Goal: Information Seeking & Learning: Learn about a topic

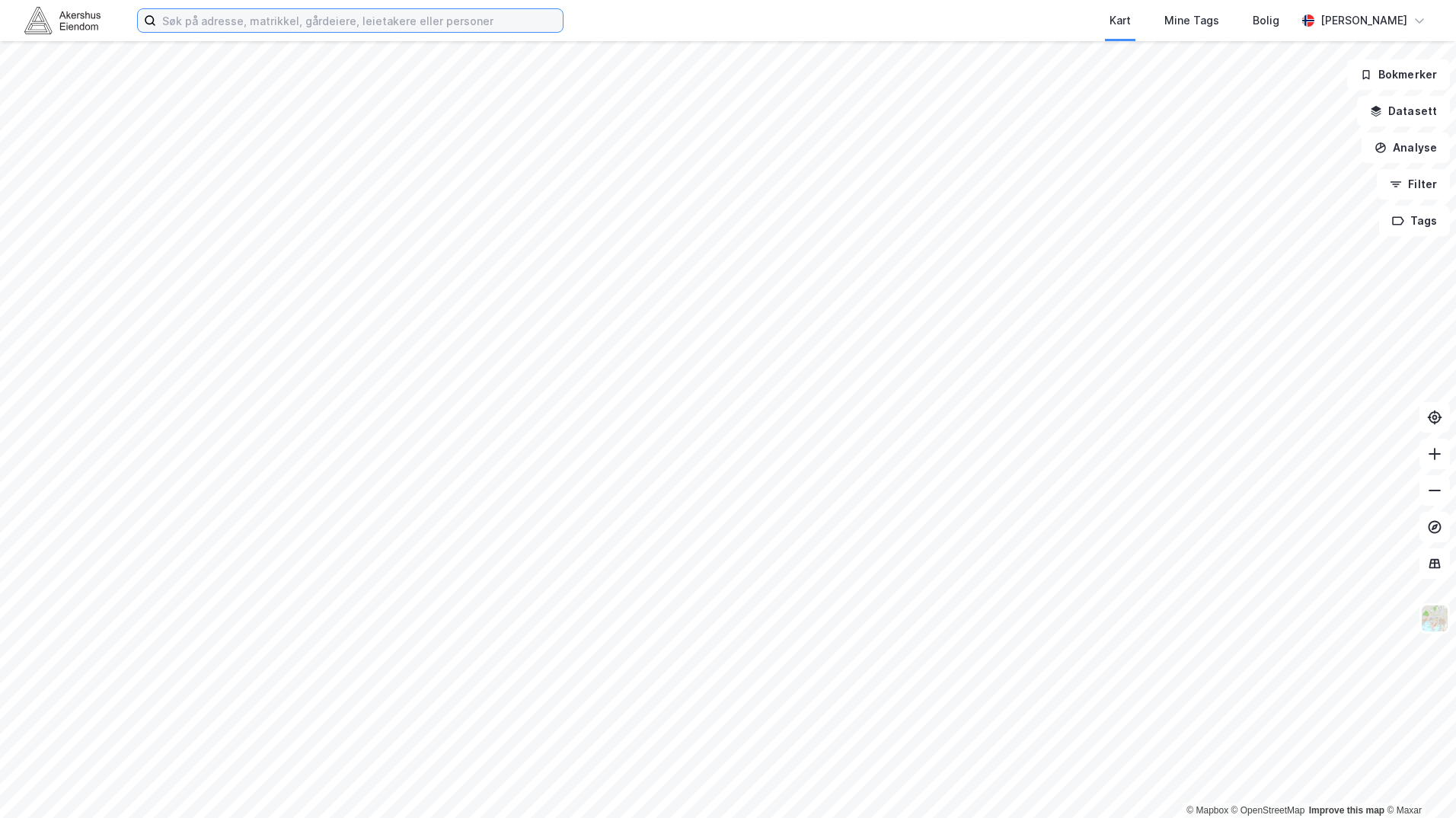
click at [415, 14] on input at bounding box center [360, 20] width 407 height 23
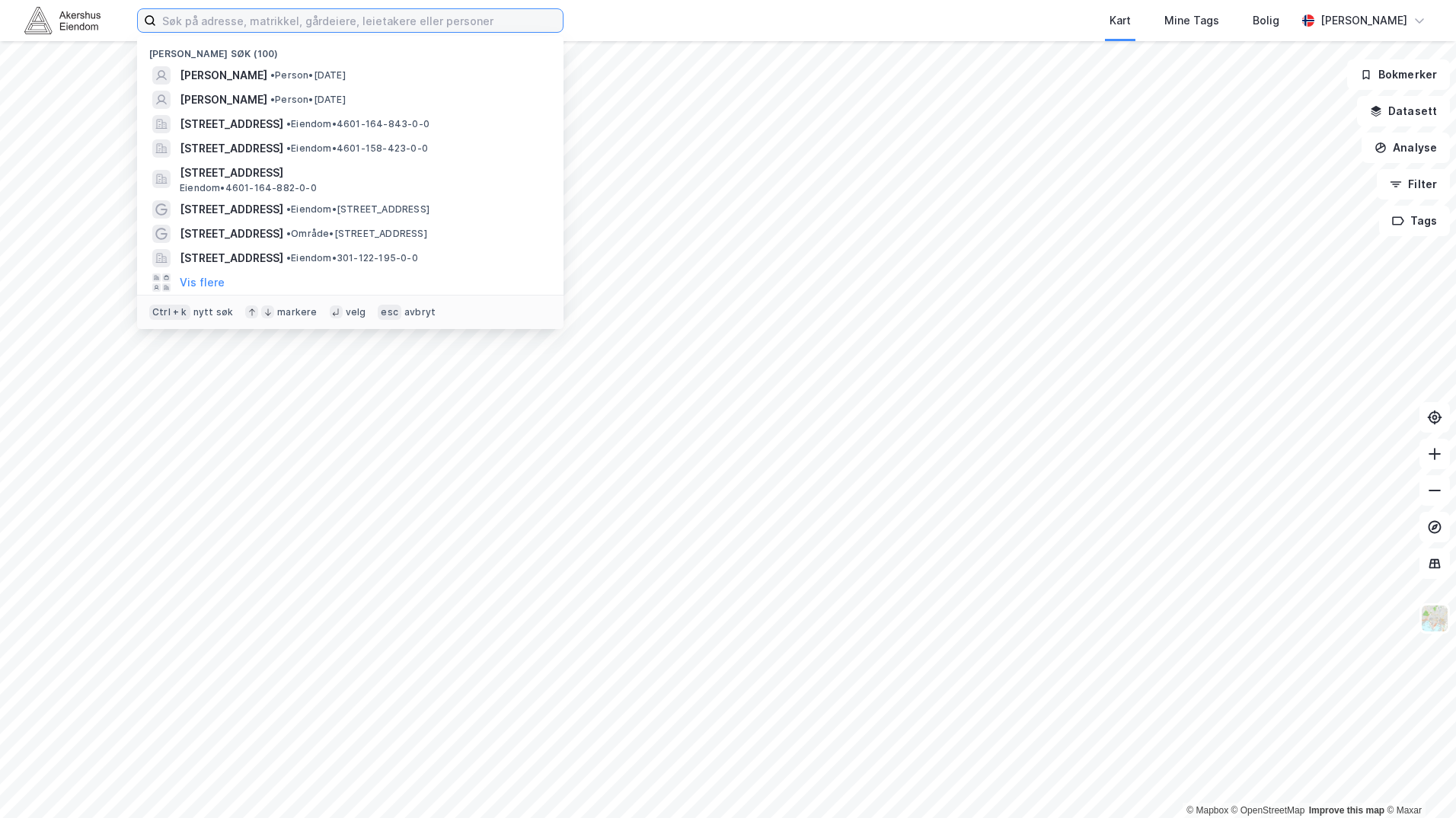
paste input "[PERSON_NAME] Vei 24"
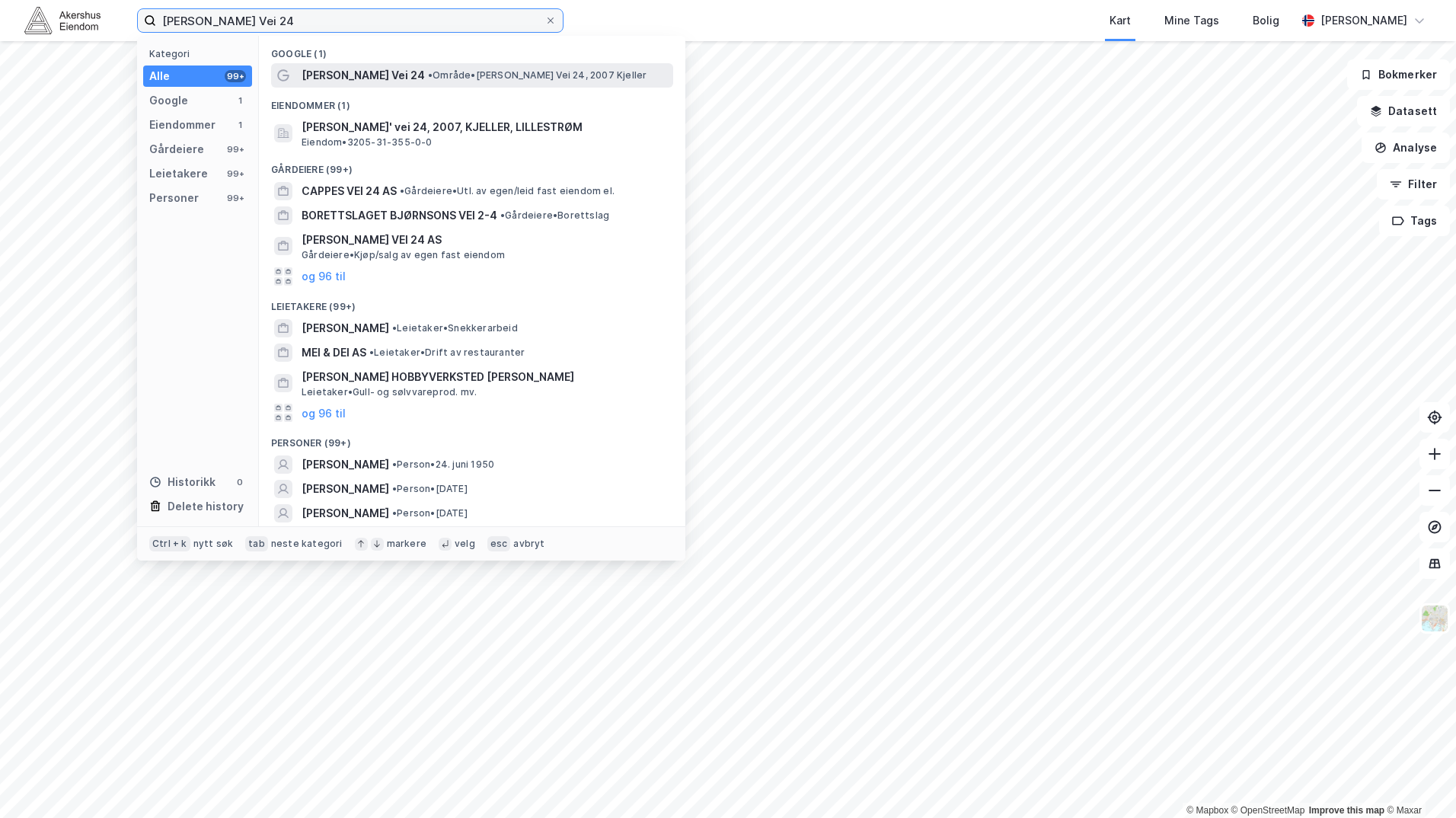
type input "[PERSON_NAME] Vei 24"
click at [345, 66] on span "[PERSON_NAME] Vei 24" at bounding box center [363, 75] width 124 height 18
click at [306, 30] on input "[PERSON_NAME] Vei 24" at bounding box center [350, 20] width 389 height 23
click at [313, 22] on input "[PERSON_NAME] Vei 24" at bounding box center [350, 20] width 389 height 23
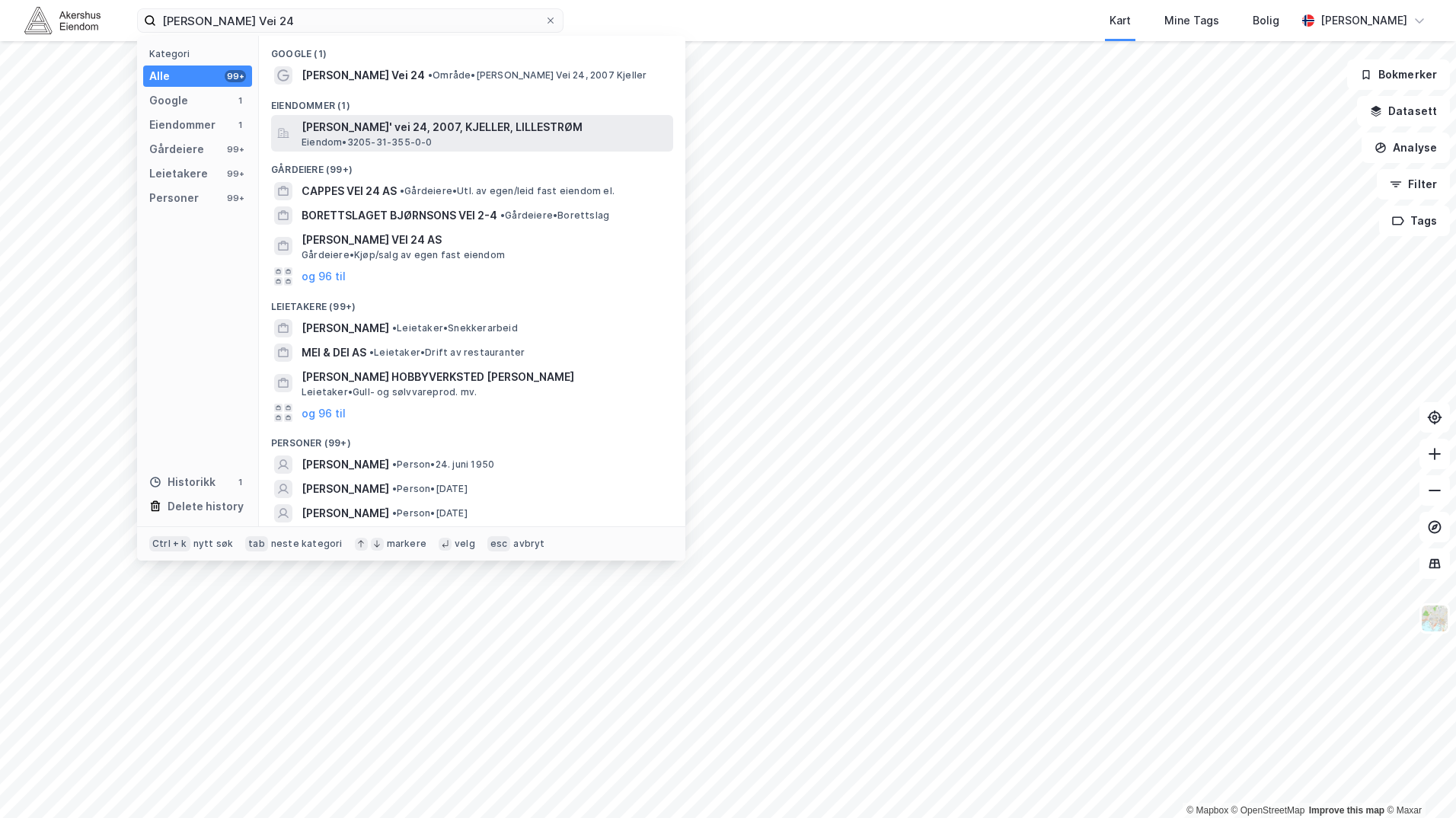
click at [362, 145] on span "Eiendom • 3205-31-355-0-0" at bounding box center [367, 142] width 131 height 12
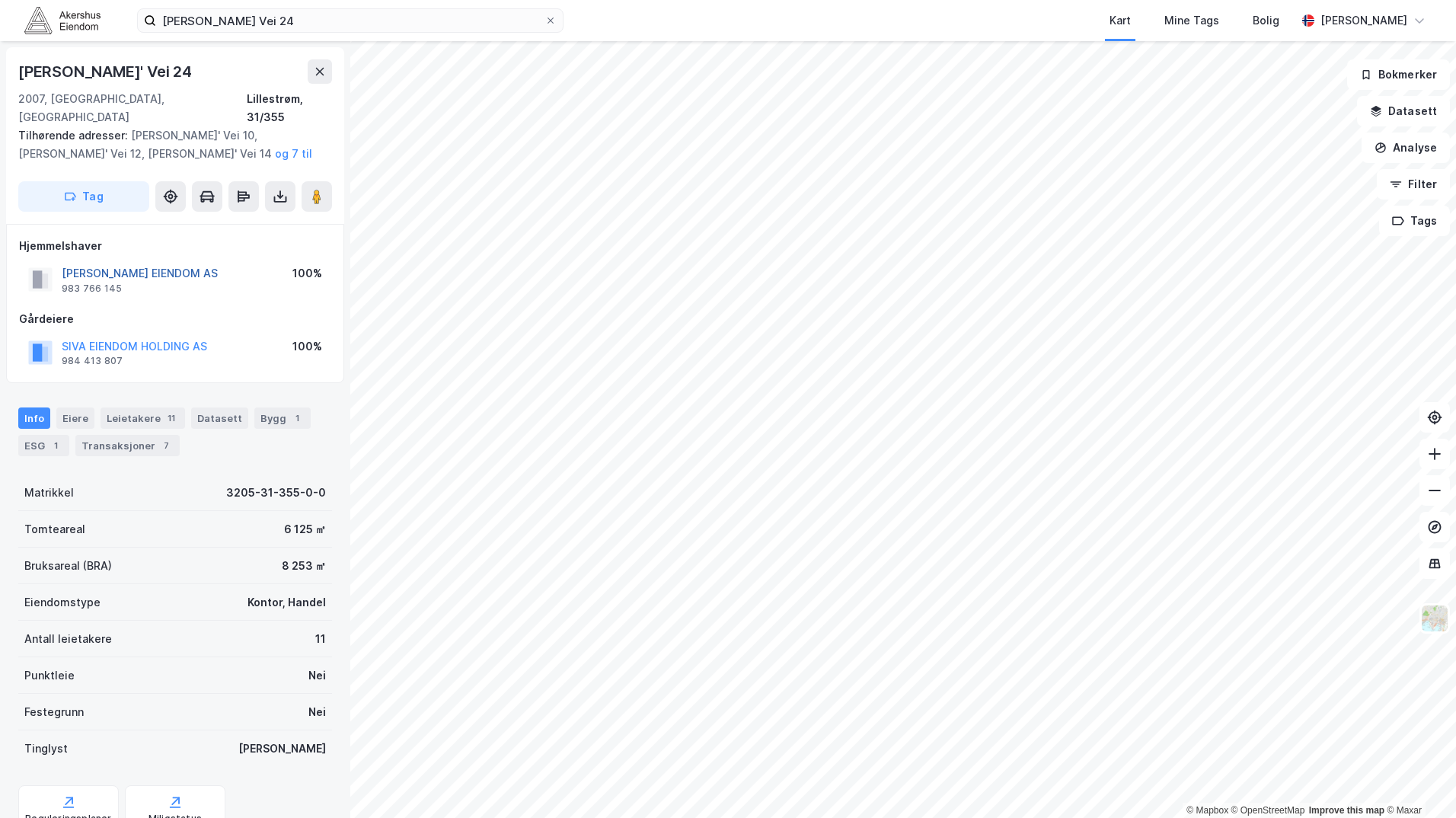
click at [0, 0] on button "[PERSON_NAME] EIENDOM AS" at bounding box center [0, 0] width 0 height 0
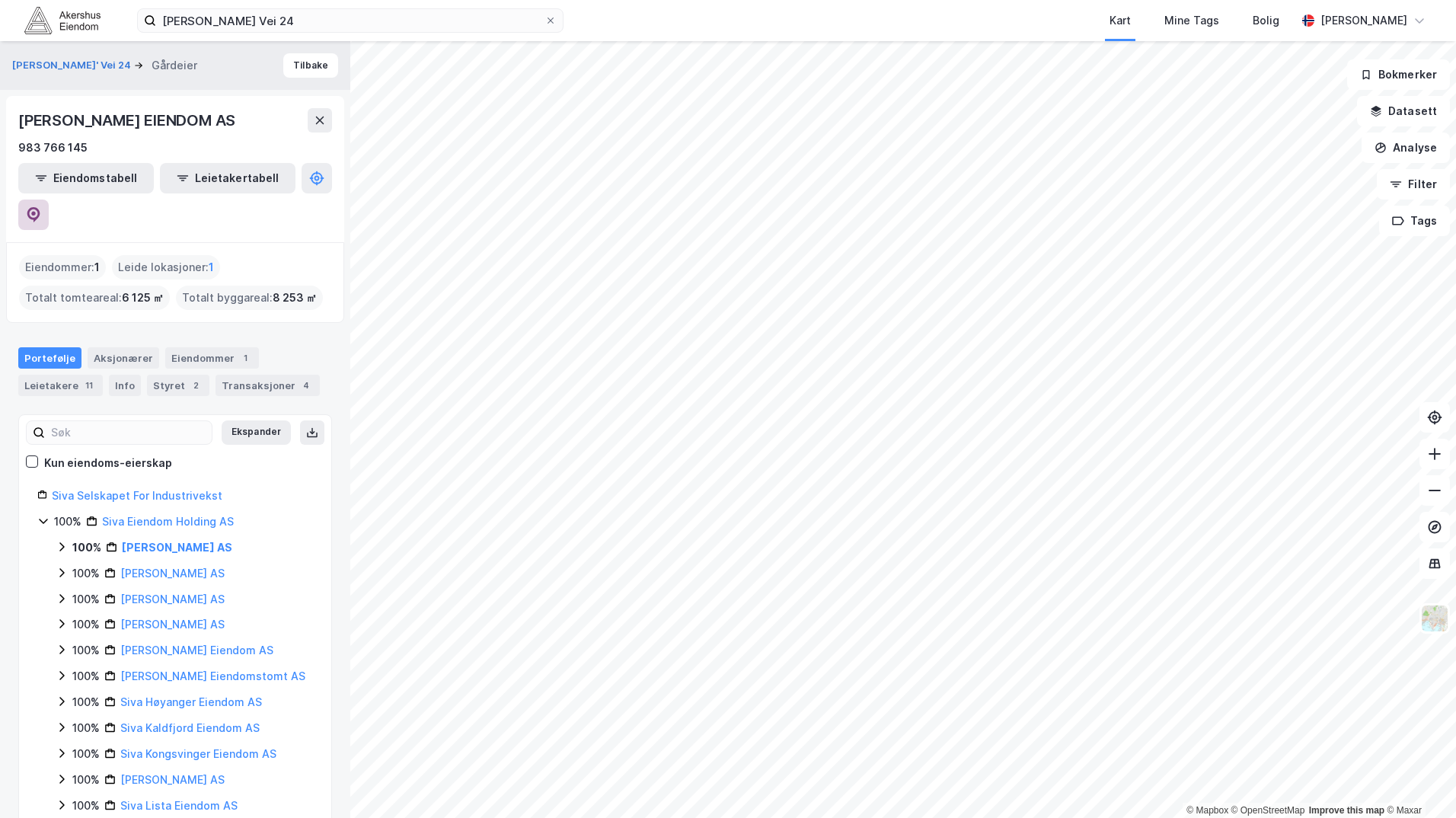
click at [42, 207] on icon at bounding box center [33, 215] width 15 height 15
click at [291, 70] on button "Tilbake" at bounding box center [311, 65] width 55 height 25
